Goal: Task Accomplishment & Management: Use online tool/utility

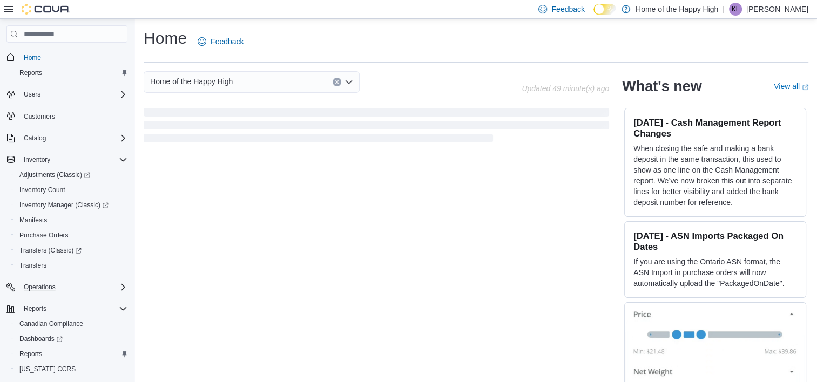
scroll to position [18, 0]
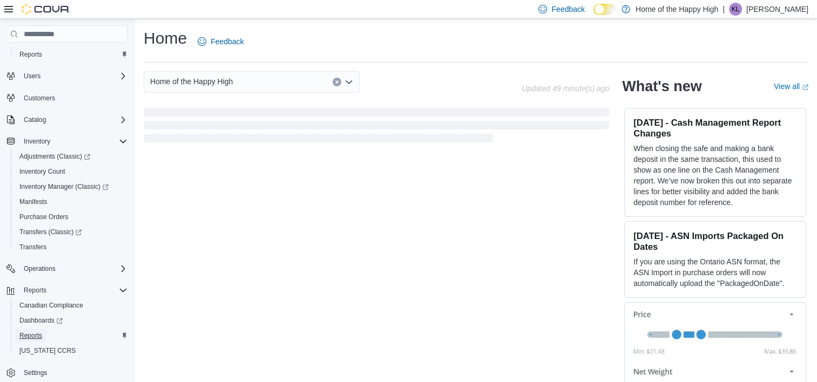
click at [33, 334] on span "Reports" at bounding box center [30, 336] width 23 height 9
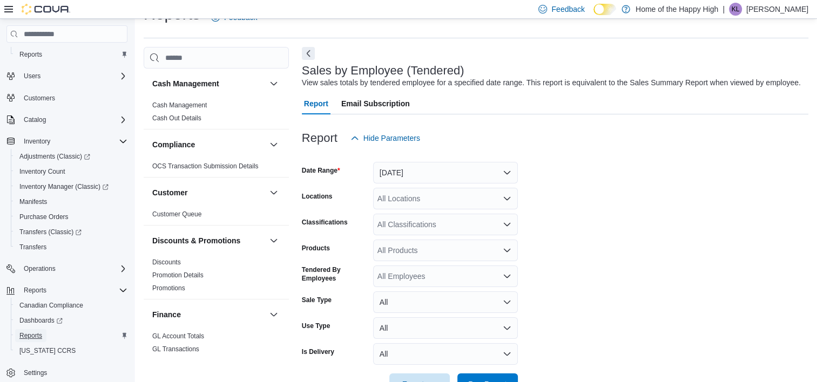
scroll to position [25, 0]
click at [412, 166] on button "[DATE]" at bounding box center [445, 172] width 145 height 22
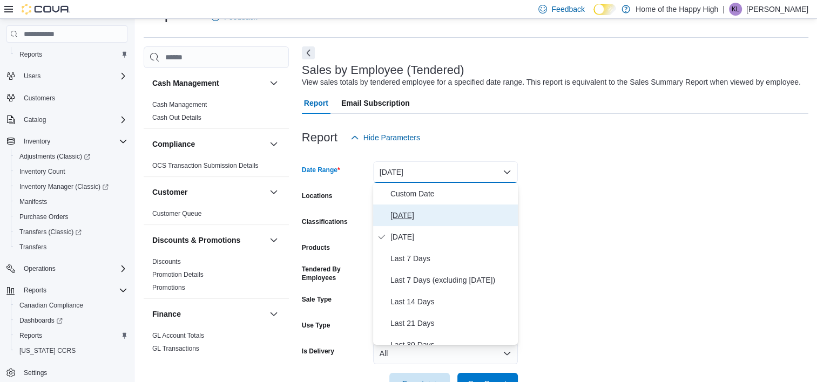
click at [400, 214] on span "[DATE]" at bounding box center [451, 215] width 123 height 13
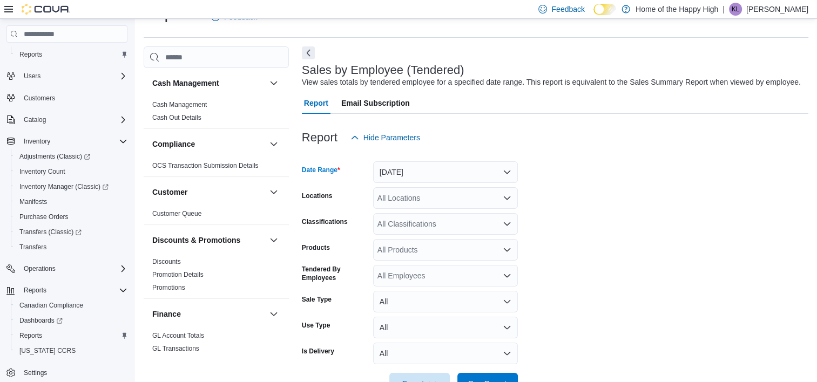
click at [411, 197] on div "All Locations" at bounding box center [445, 198] width 145 height 22
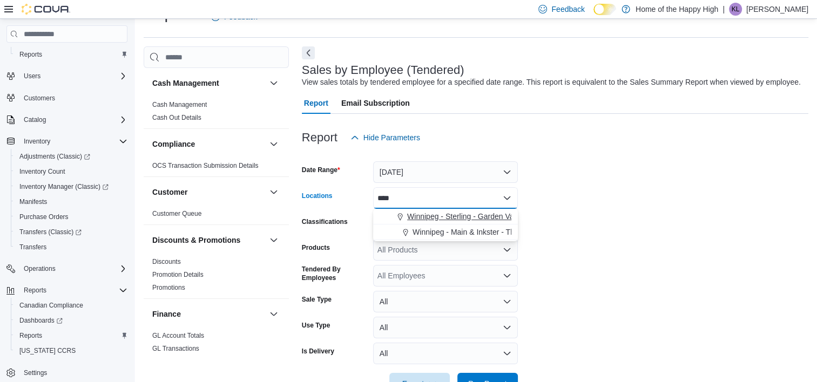
type input "****"
click at [417, 216] on span "Winnipeg - Sterling - Garden Variety" at bounding box center [467, 216] width 121 height 11
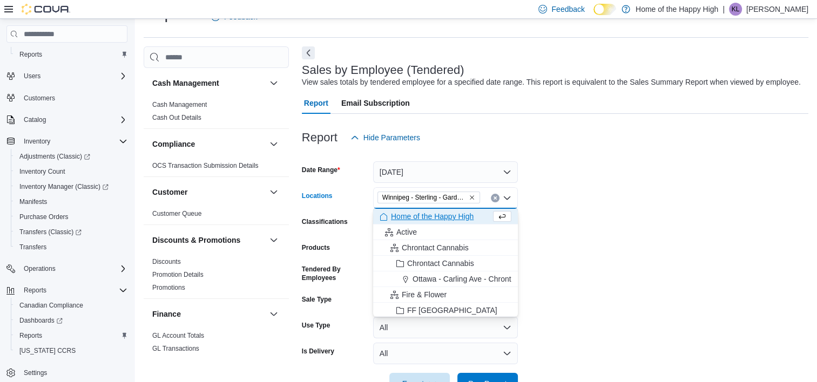
click at [557, 251] on form "Date Range [DATE] Locations [GEOGRAPHIC_DATA] - [GEOGRAPHIC_DATA] - Garden Vari…" at bounding box center [555, 272] width 507 height 246
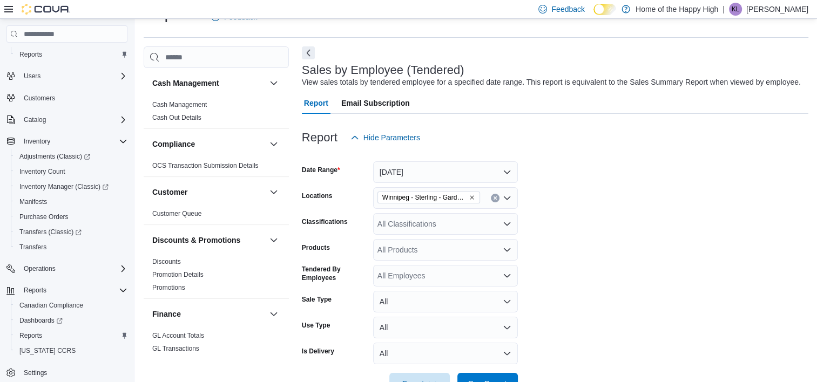
scroll to position [59, 0]
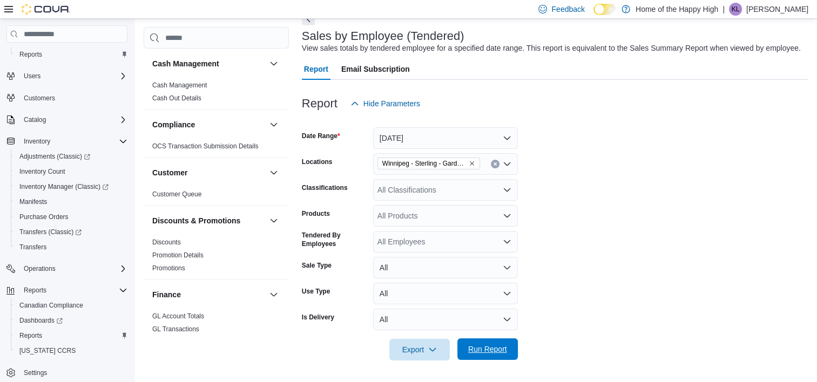
click at [492, 351] on span "Run Report" at bounding box center [487, 349] width 39 height 11
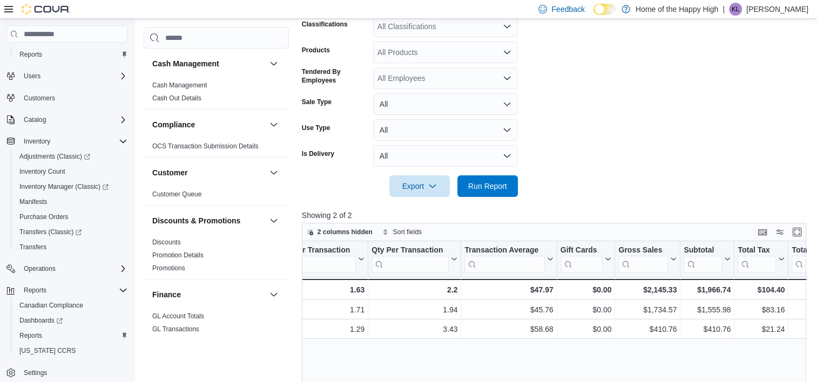
scroll to position [312, 0]
